Goal: Task Accomplishment & Management: Manage account settings

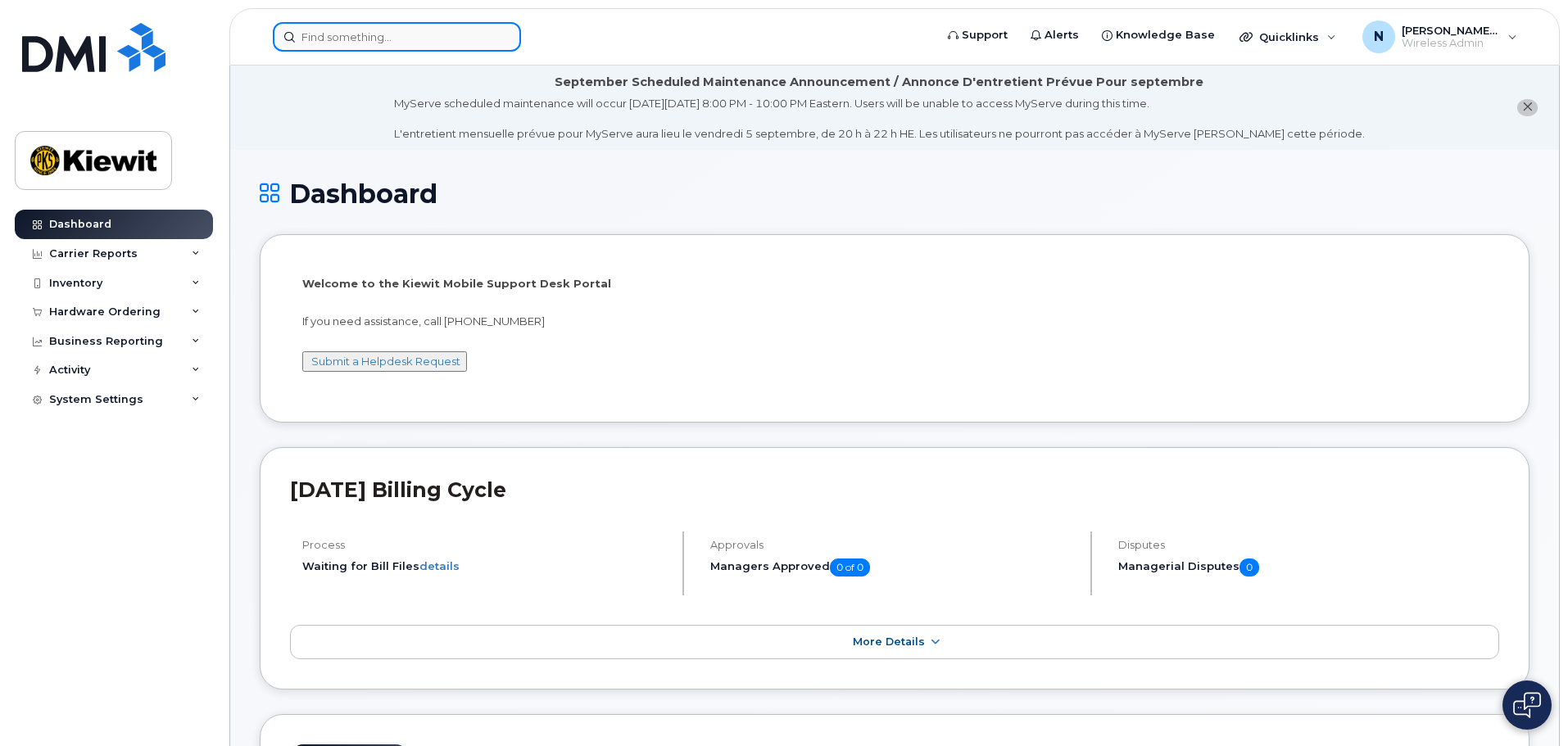
click at [399, 46] on input at bounding box center [396, 37] width 248 height 30
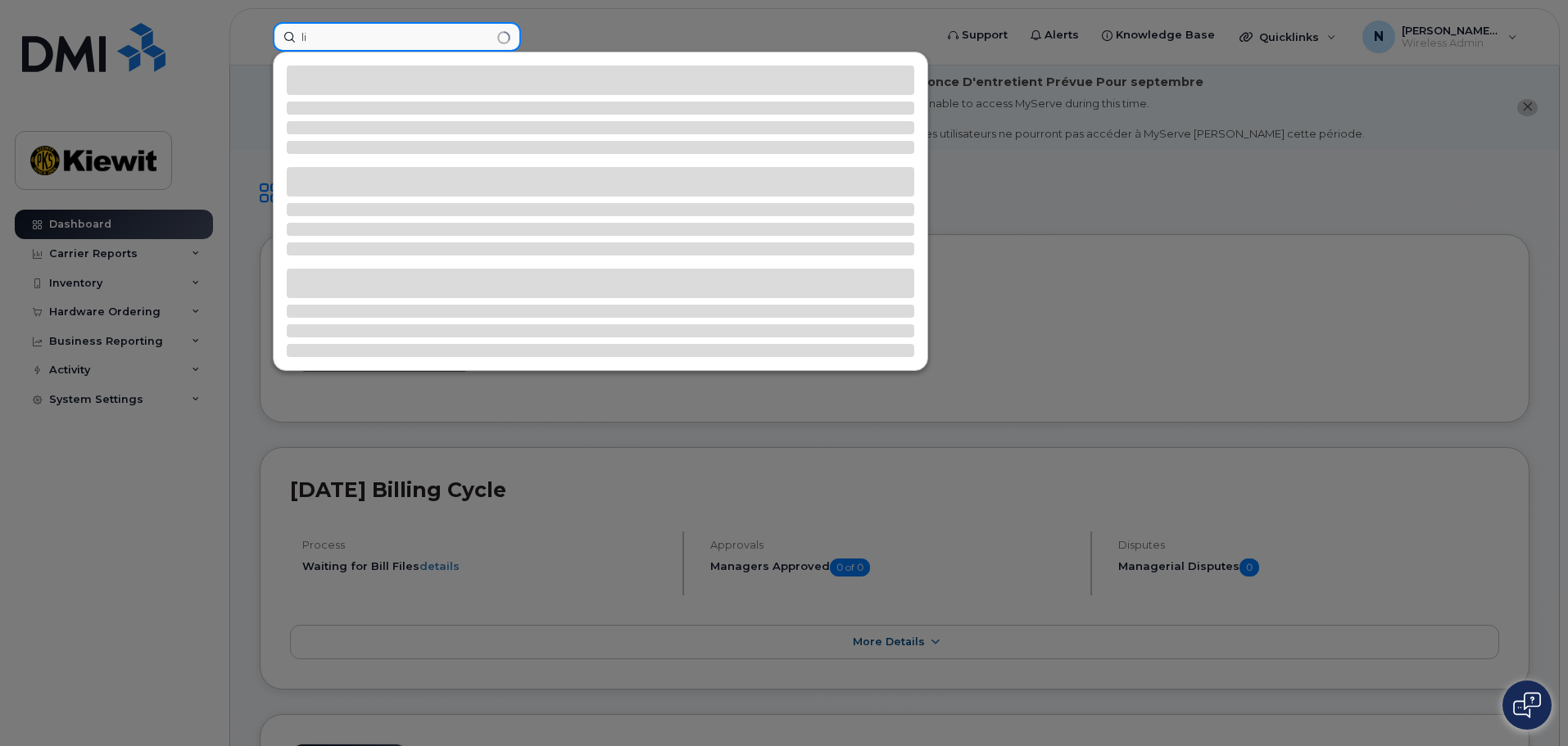
type input "l"
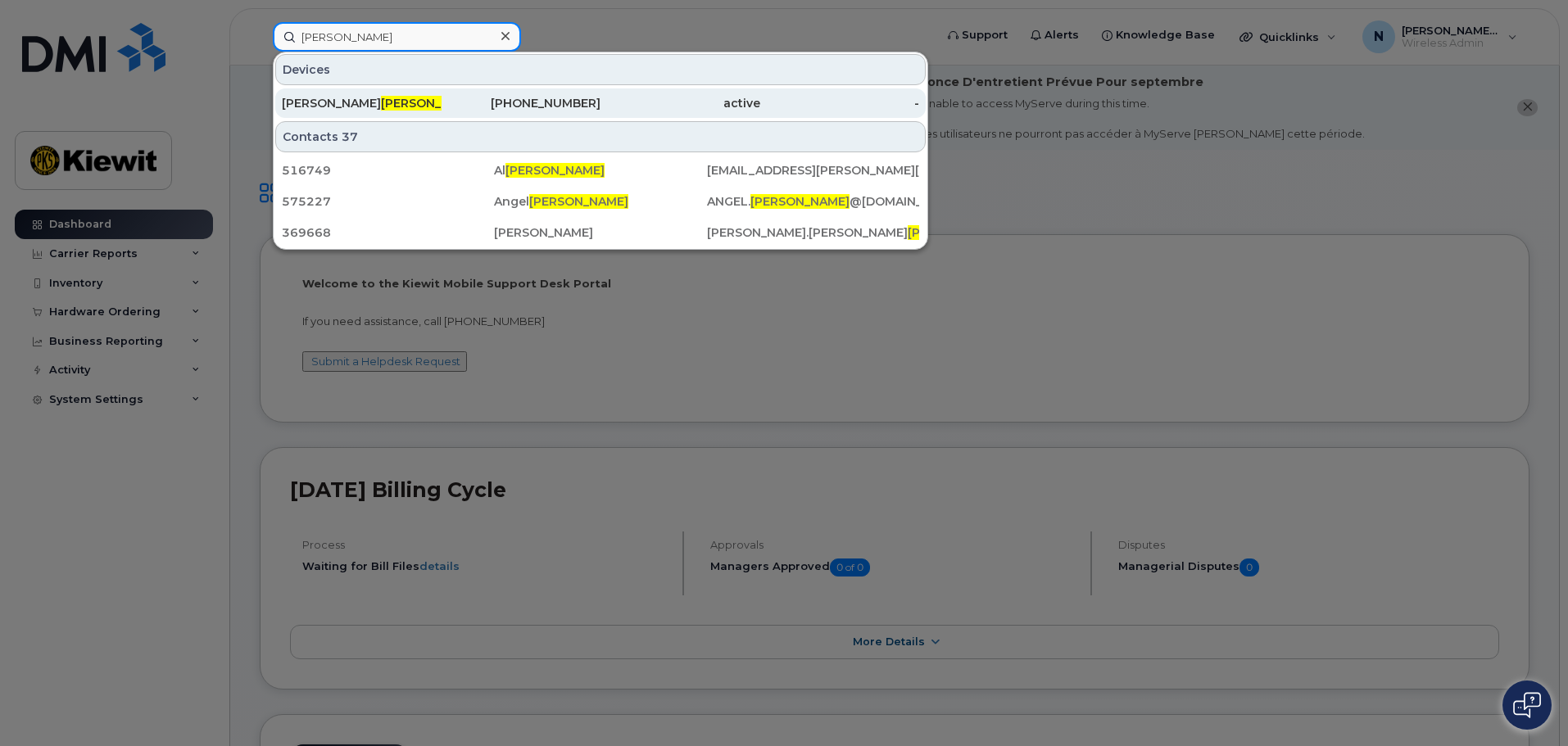
type input "linares"
click at [406, 103] on div "Francisco Linares" at bounding box center [361, 103] width 160 height 17
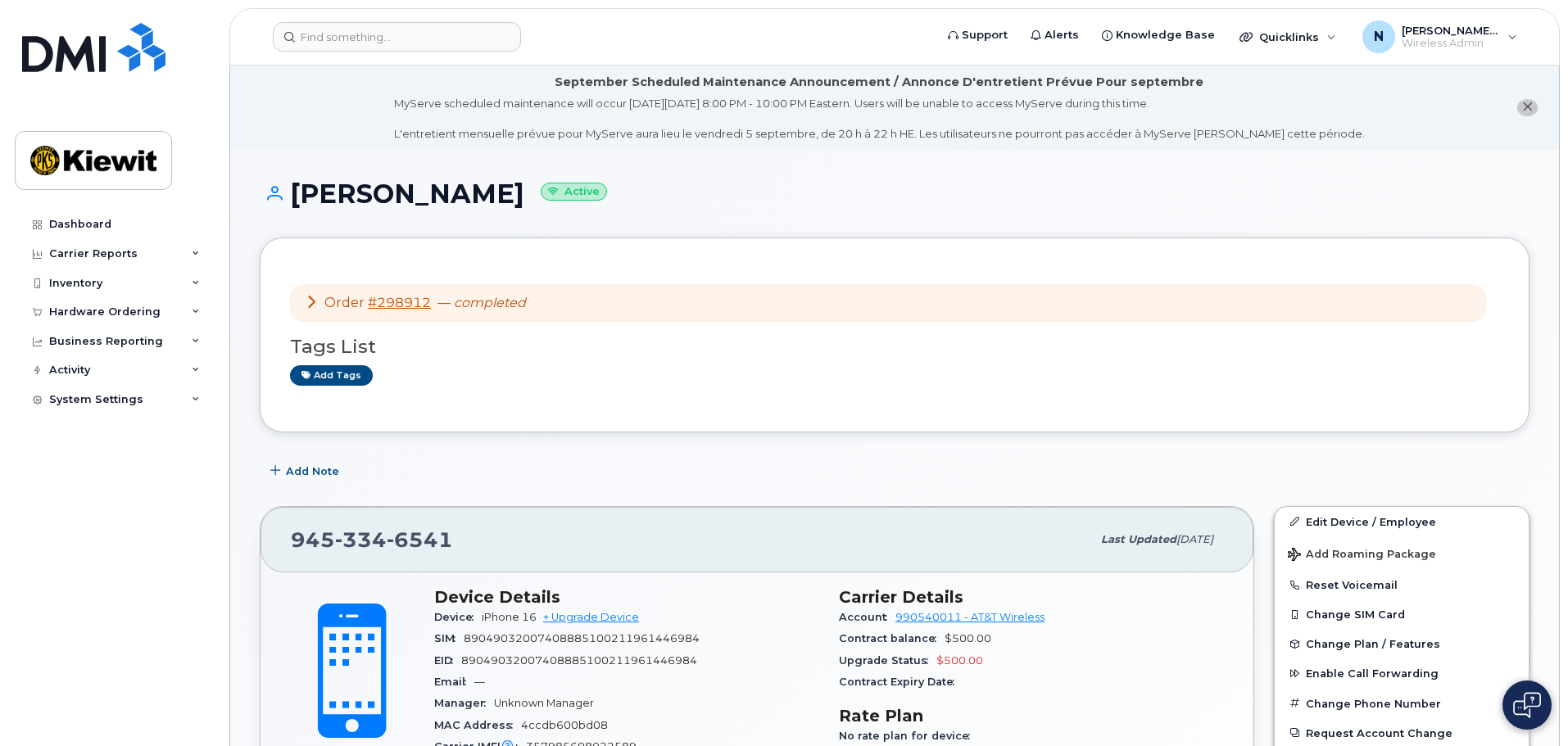
scroll to position [164, 0]
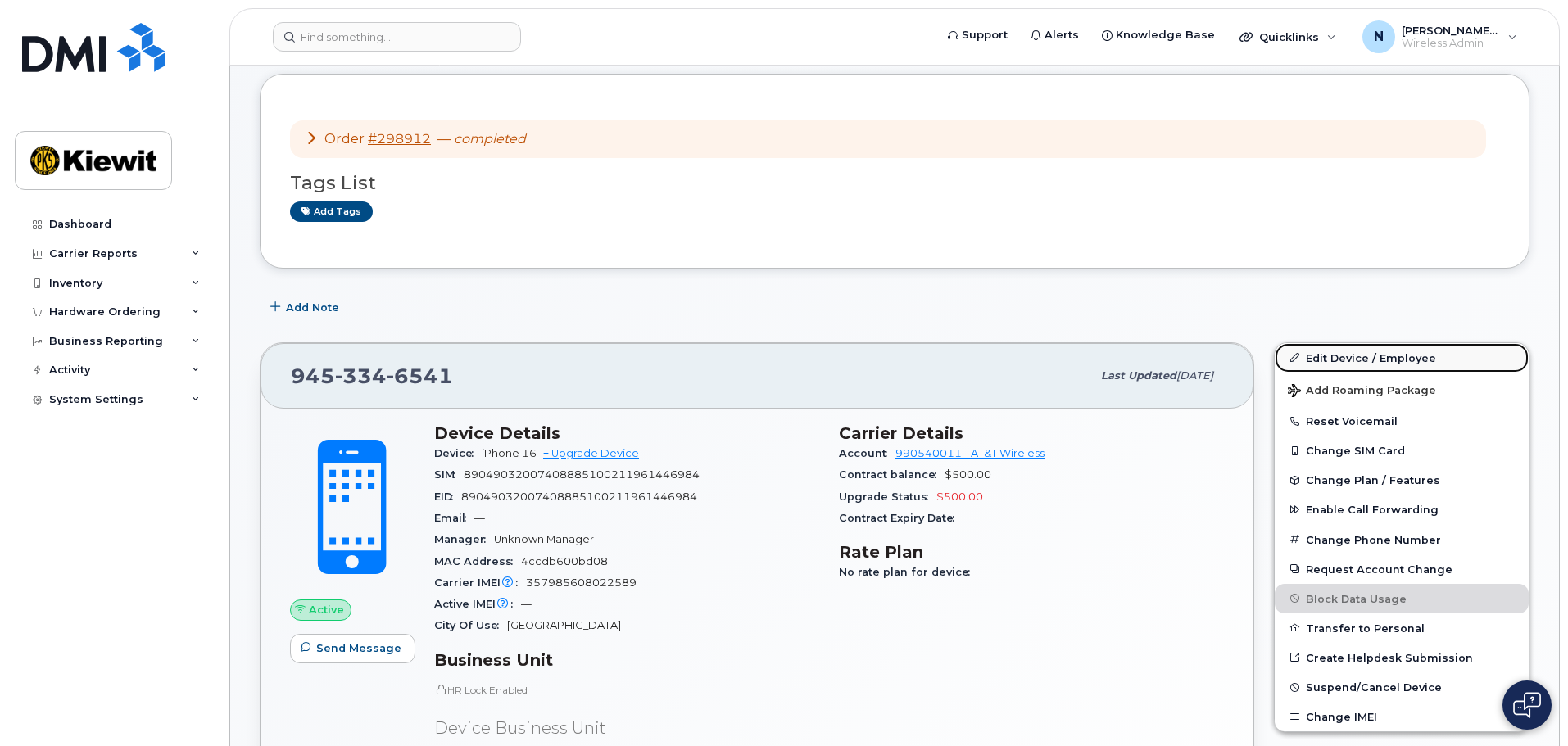
click at [1353, 357] on link "Edit Device / Employee" at bounding box center [1402, 358] width 254 height 30
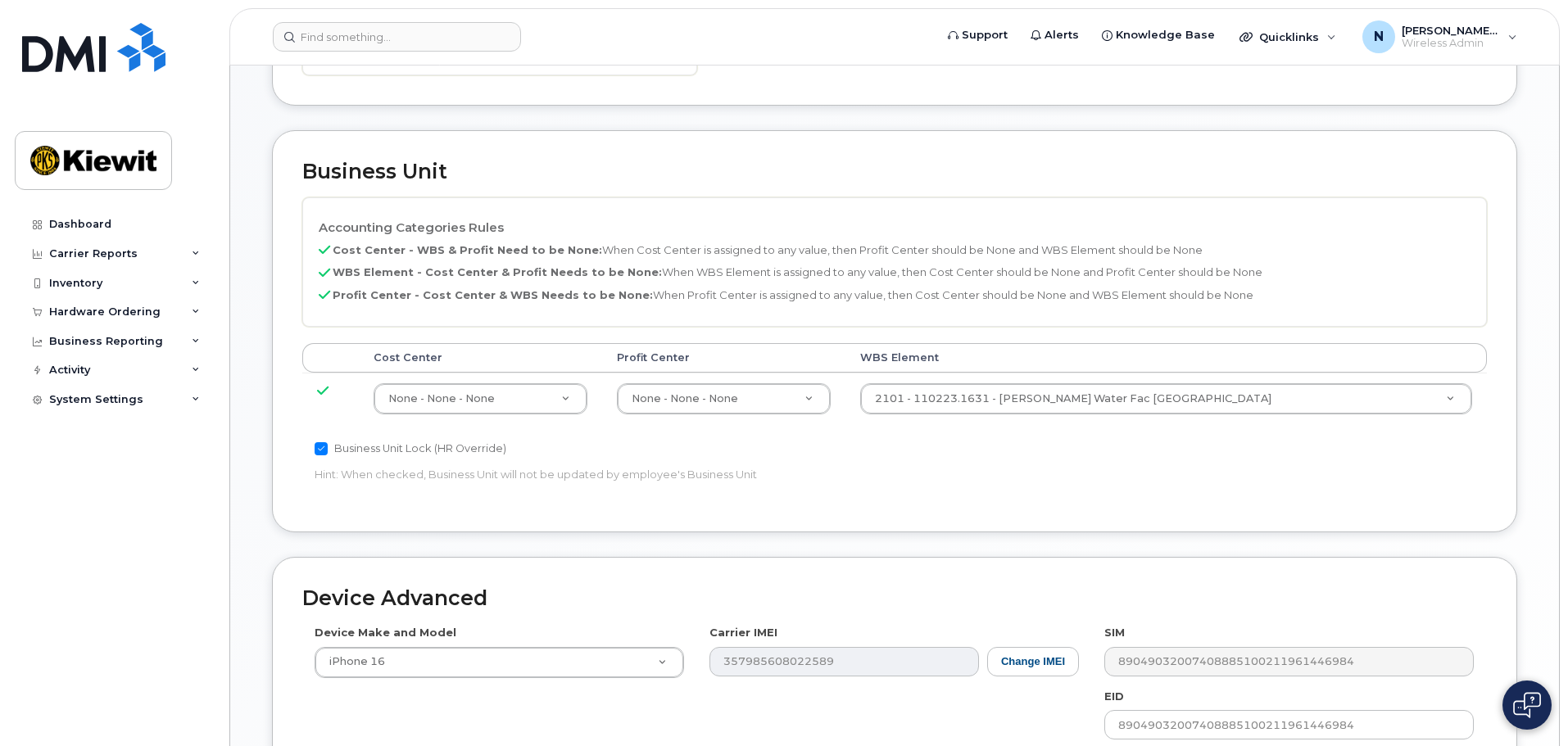
scroll to position [655, 0]
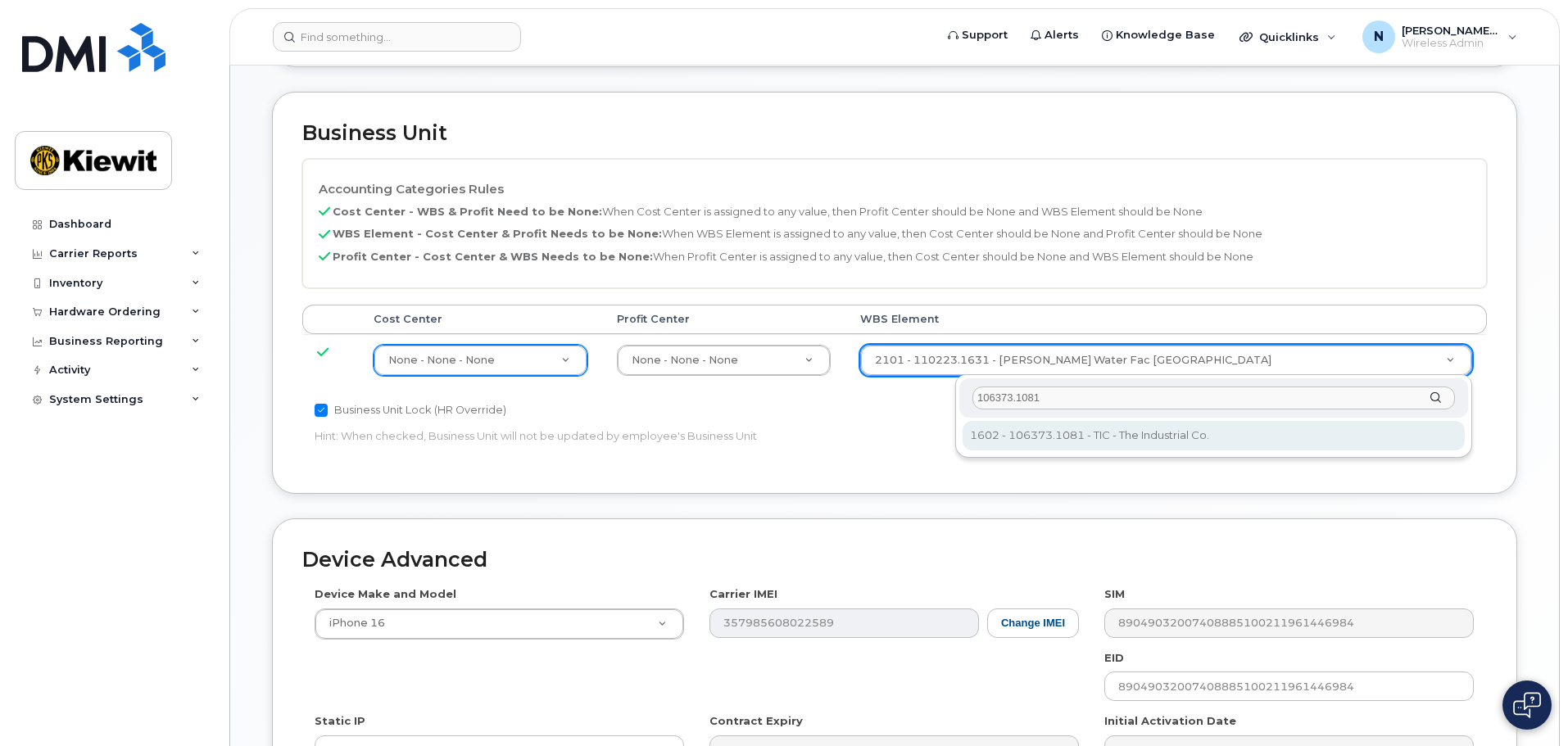
type input "106373.1081"
type input "35050978"
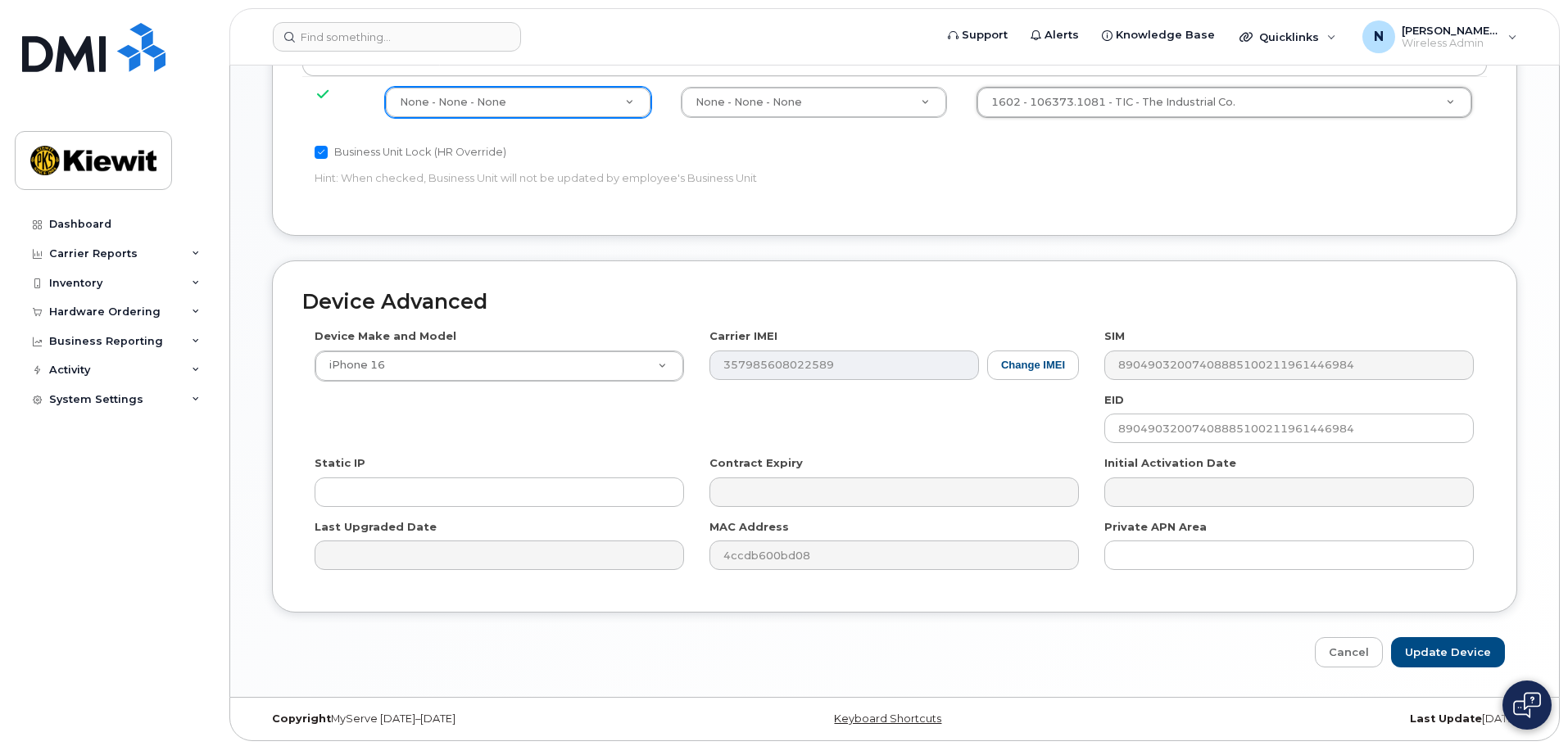
scroll to position [916, 0]
click at [1458, 653] on input "Update Device" at bounding box center [1448, 649] width 114 height 31
type input "Saving..."
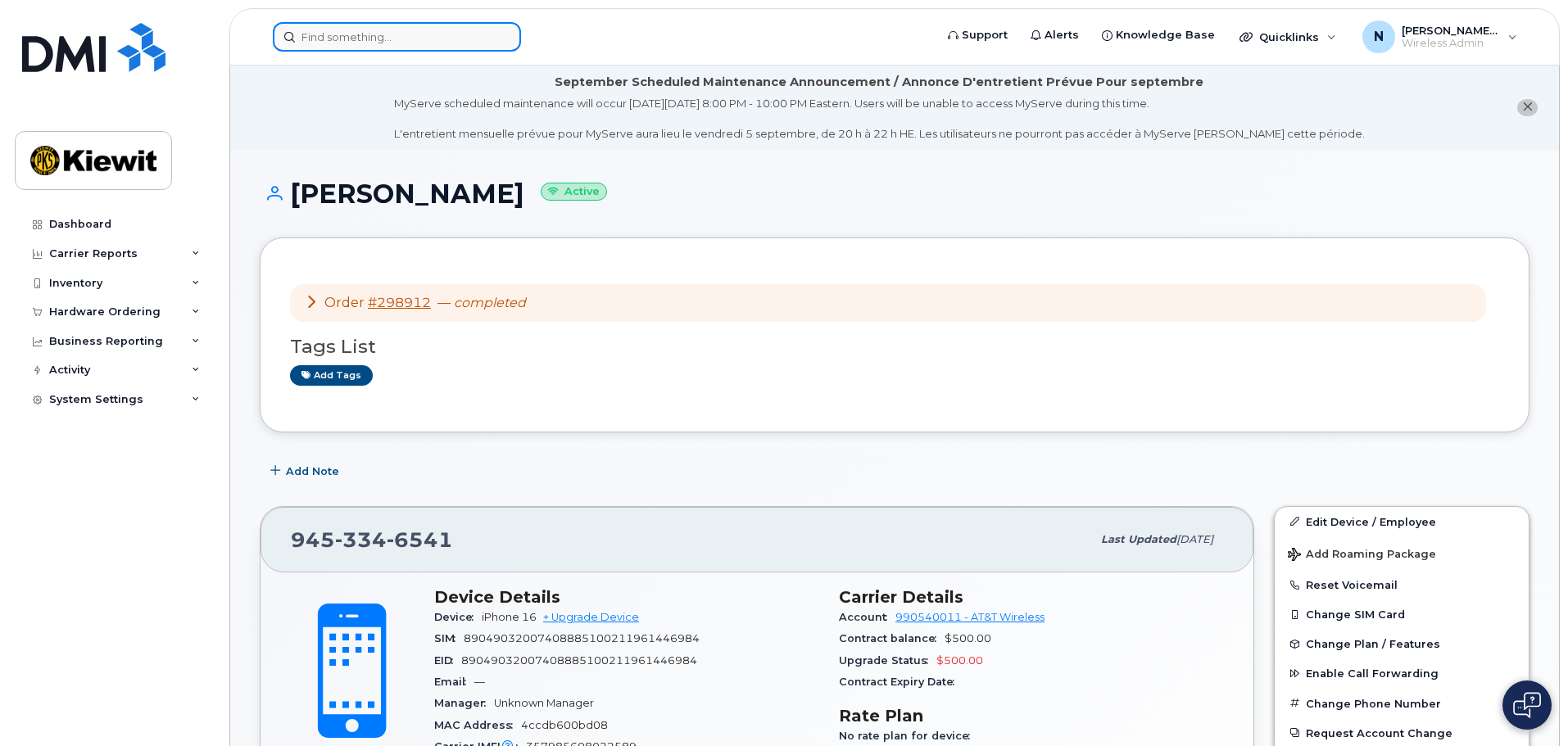
click at [387, 29] on input at bounding box center [396, 37] width 248 height 30
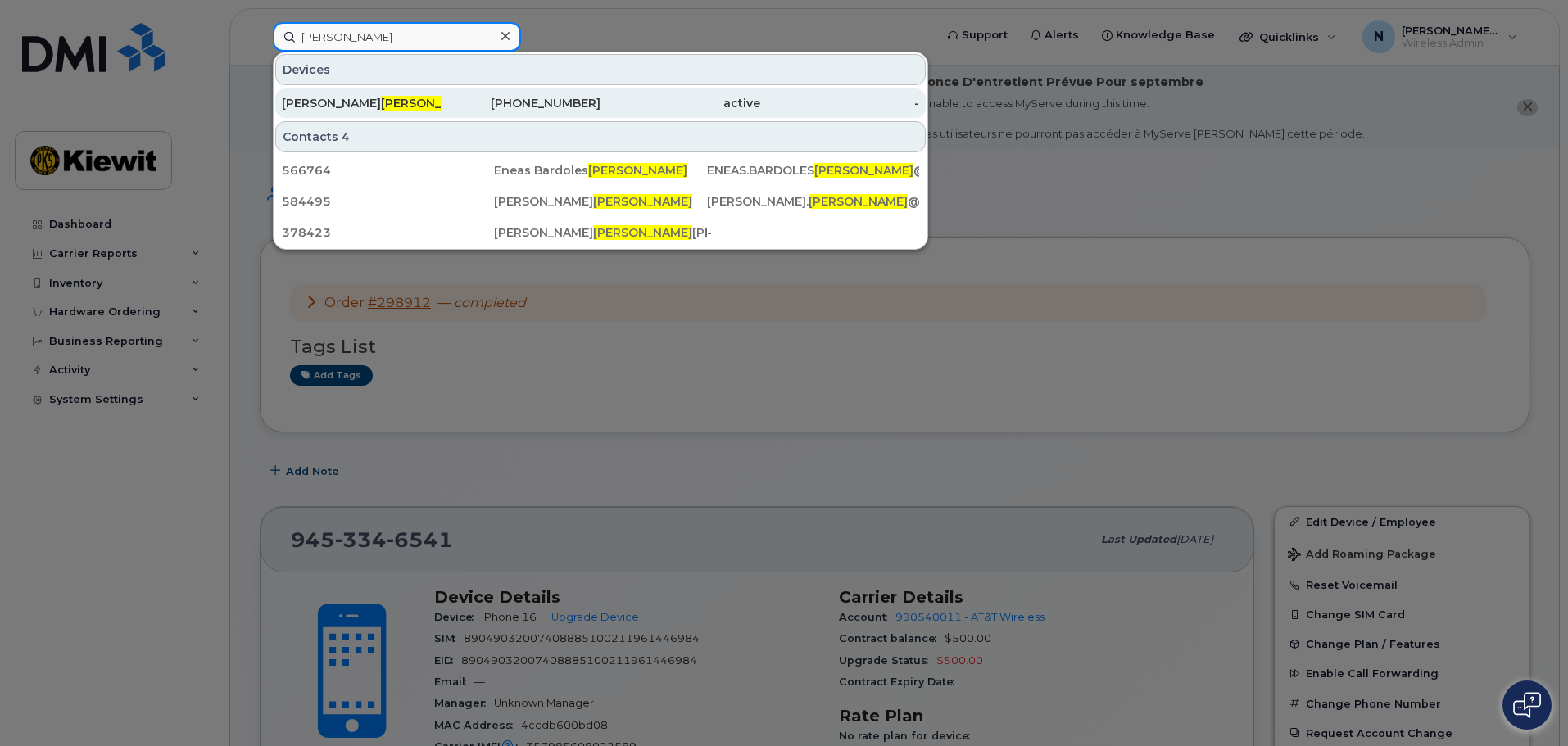
type input "[PERSON_NAME]"
click at [412, 102] on div "Fernando Erazo" at bounding box center [361, 103] width 160 height 17
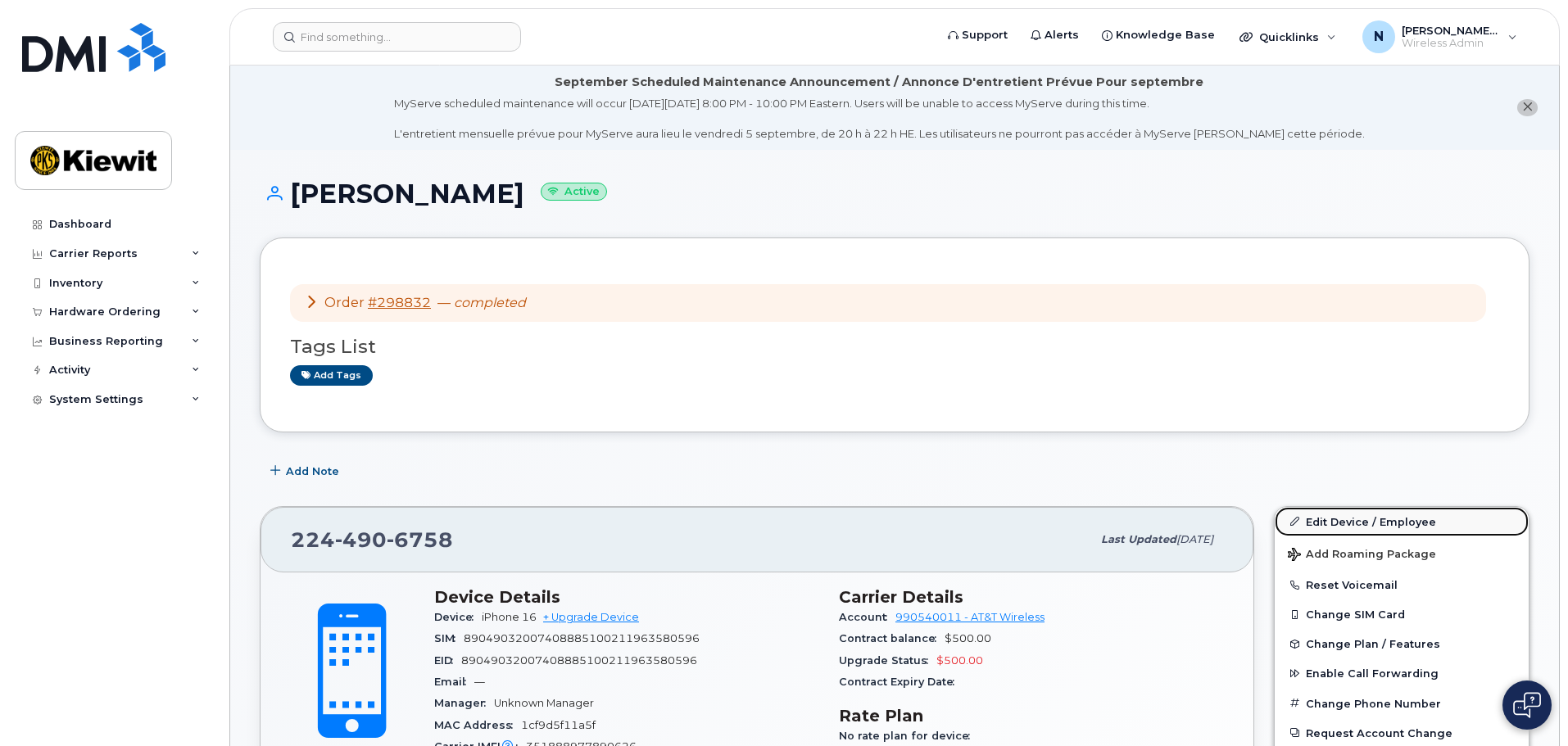
click at [1355, 518] on link "Edit Device / Employee" at bounding box center [1402, 522] width 254 height 30
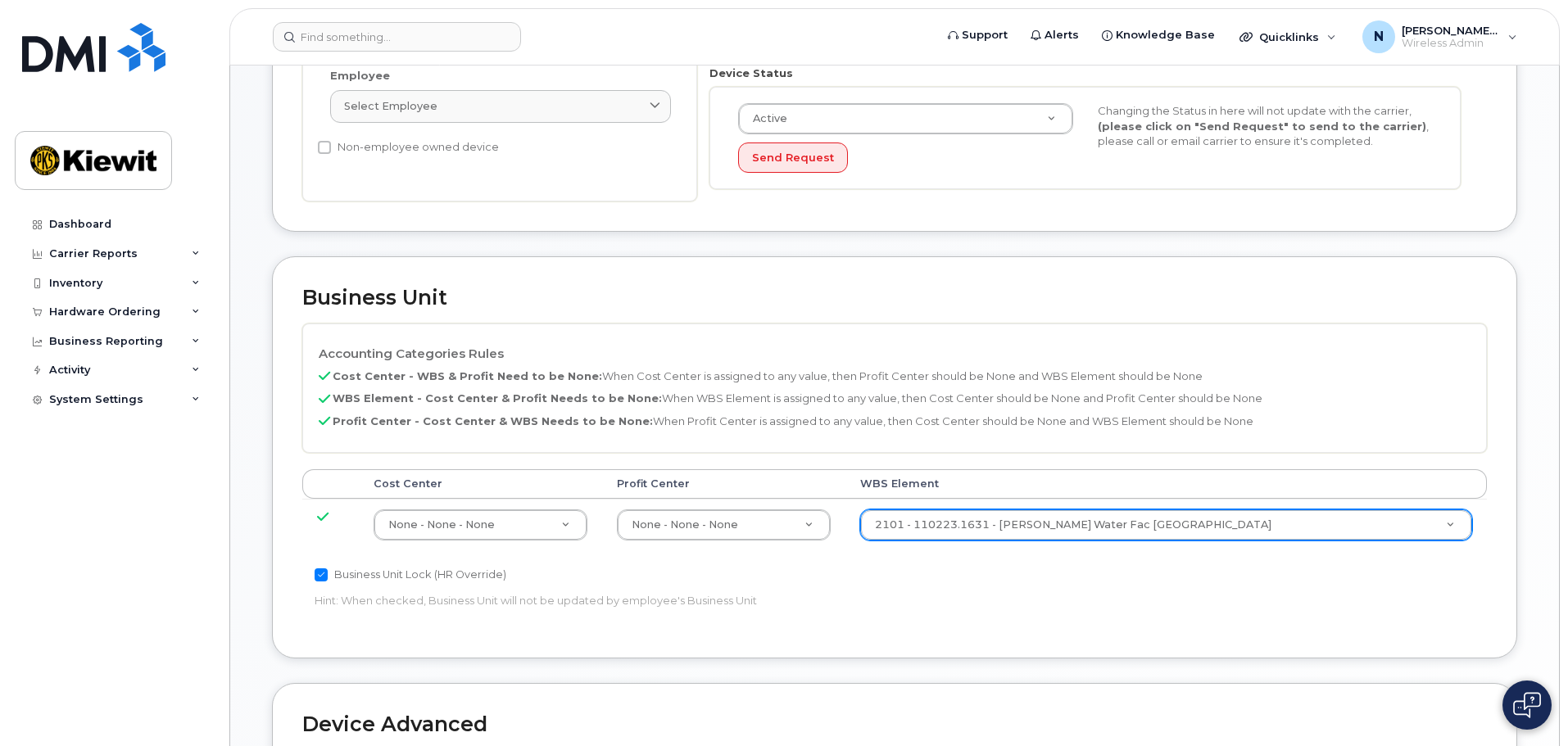
scroll to position [492, 0]
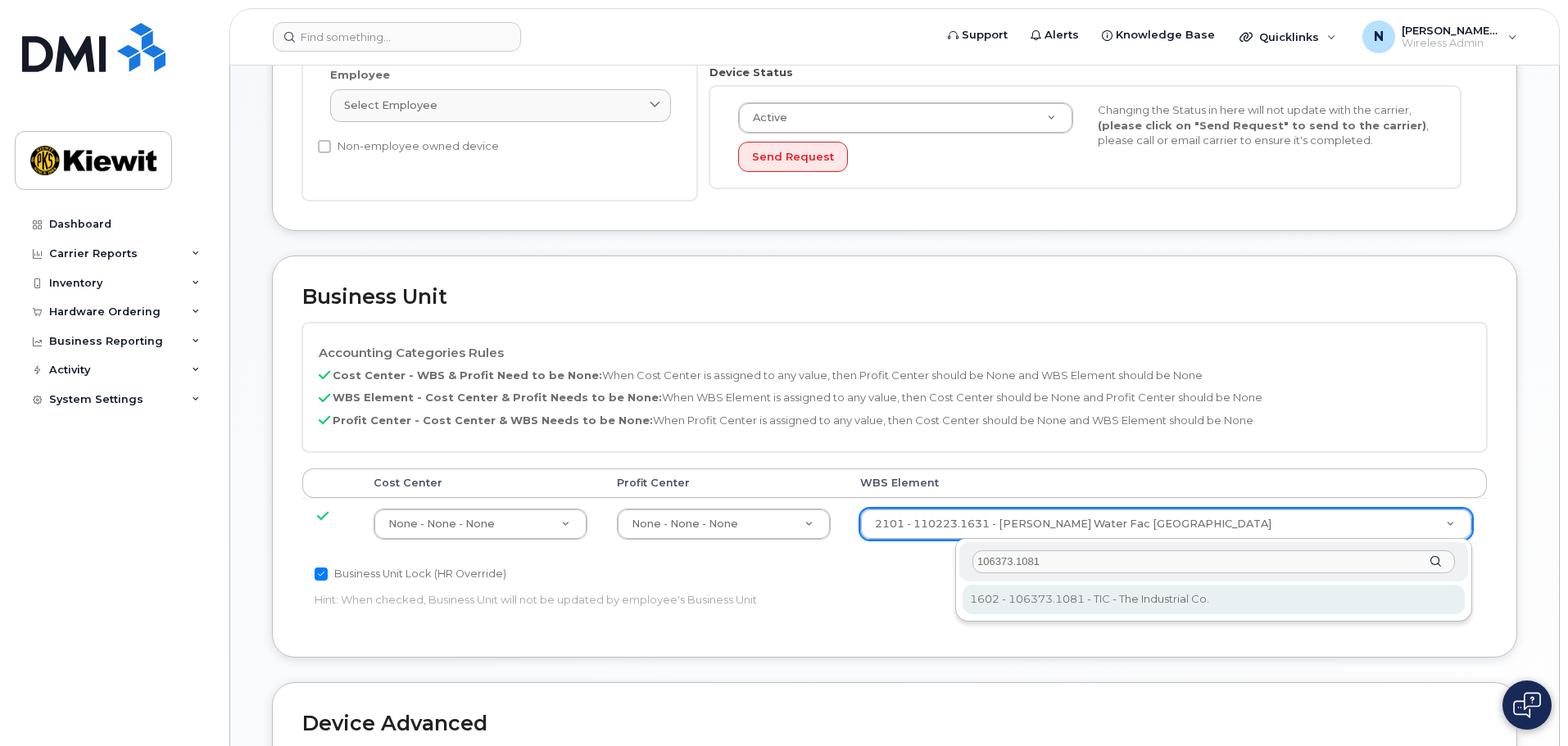
type input "106373.1081"
type input "35050978"
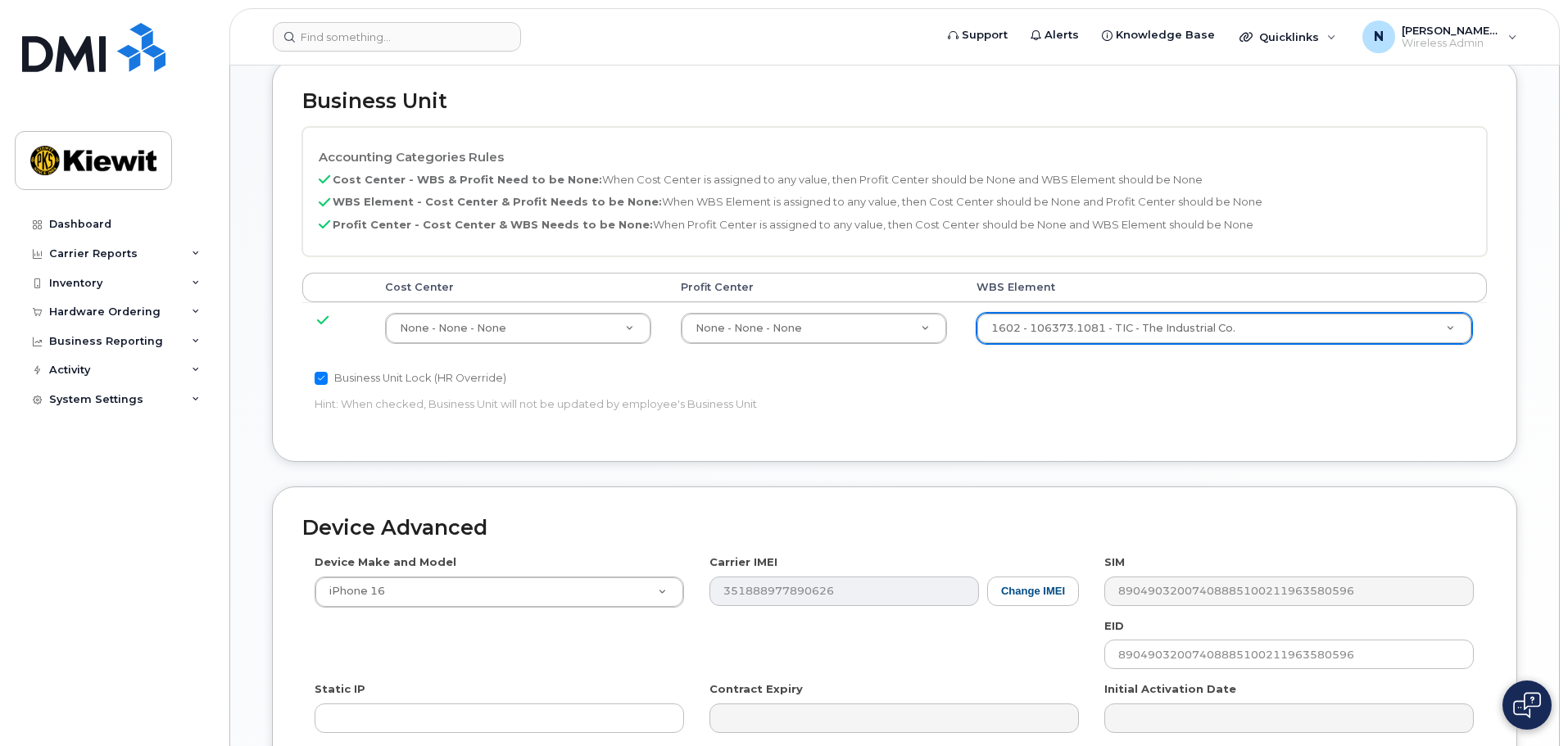
scroll to position [916, 0]
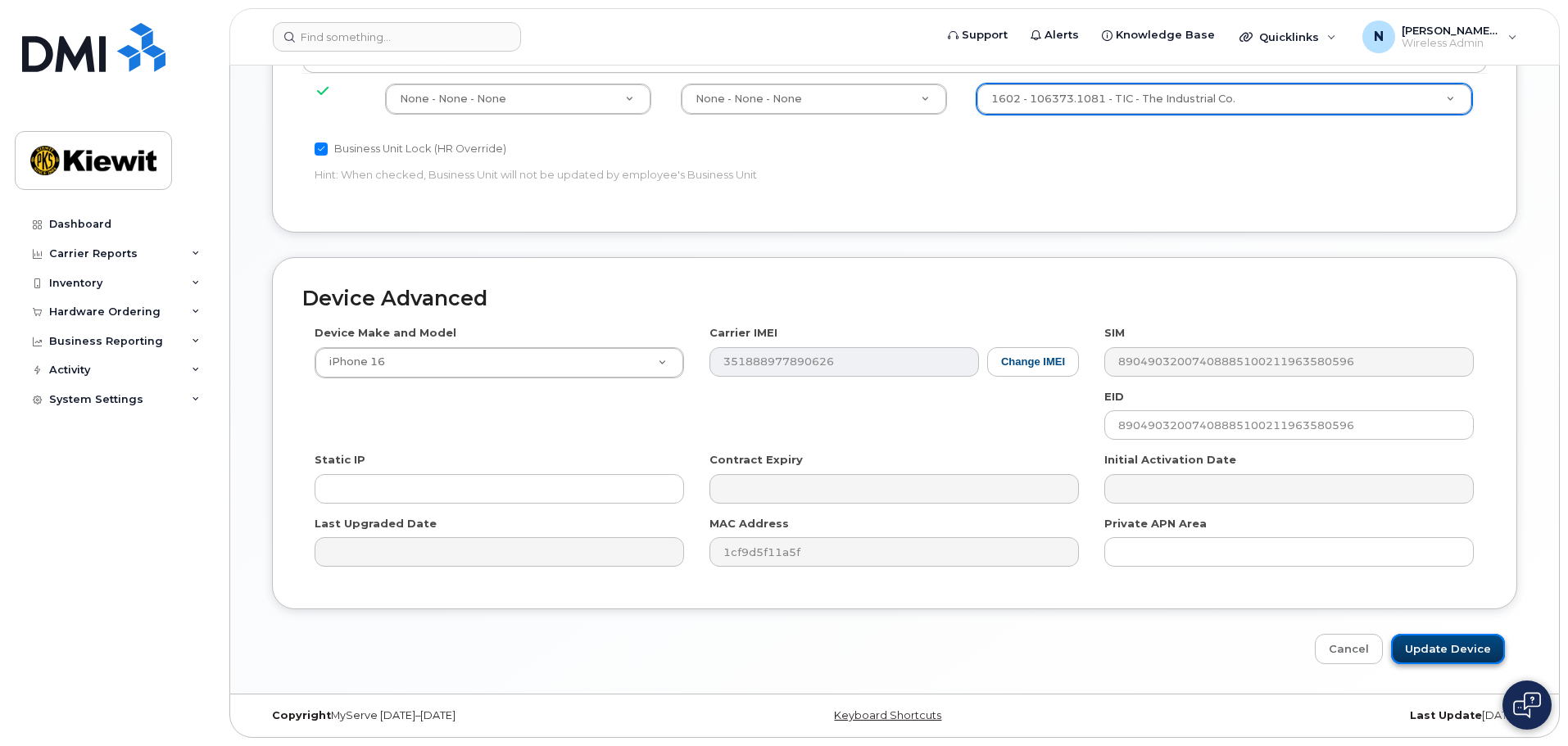
click at [1450, 641] on input "Update Device" at bounding box center [1448, 649] width 114 height 31
type input "Saving..."
